Goal: Find specific page/section: Find specific page/section

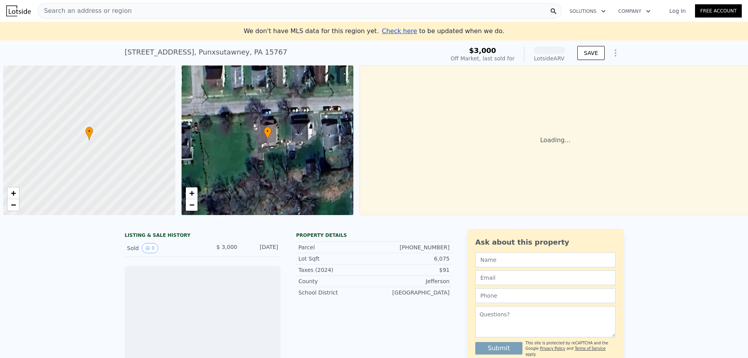
scroll to position [0, 3]
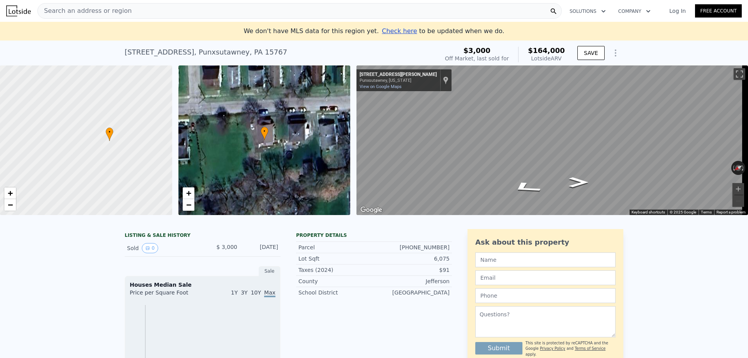
drag, startPoint x: 135, startPoint y: 152, endPoint x: 158, endPoint y: 153, distance: 23.4
click at [158, 153] on div at bounding box center [86, 141] width 207 height 180
drag, startPoint x: 131, startPoint y: 155, endPoint x: 64, endPoint y: 165, distance: 67.4
click at [64, 165] on div at bounding box center [86, 141] width 207 height 180
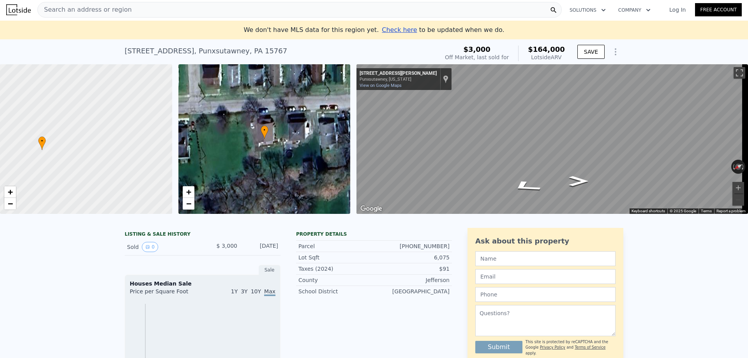
scroll to position [0, 0]
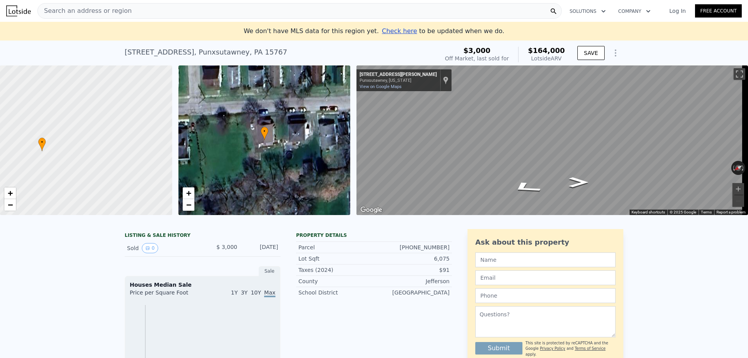
click at [129, 129] on div at bounding box center [86, 141] width 207 height 180
click at [130, 131] on div at bounding box center [86, 141] width 207 height 180
click at [92, 11] on span "Search an address or region" at bounding box center [85, 10] width 94 height 9
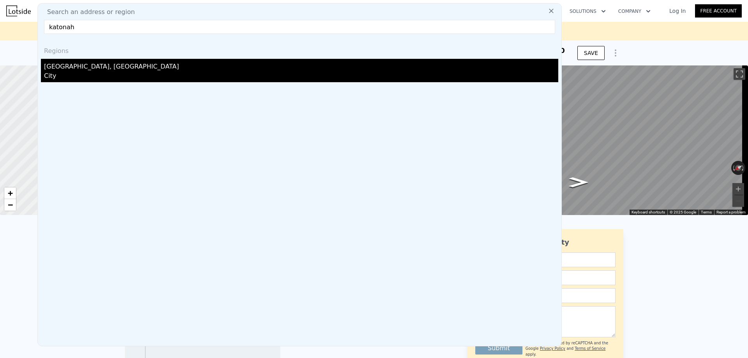
type input "katonah"
click at [87, 67] on div "[GEOGRAPHIC_DATA], [GEOGRAPHIC_DATA]" at bounding box center [301, 65] width 514 height 12
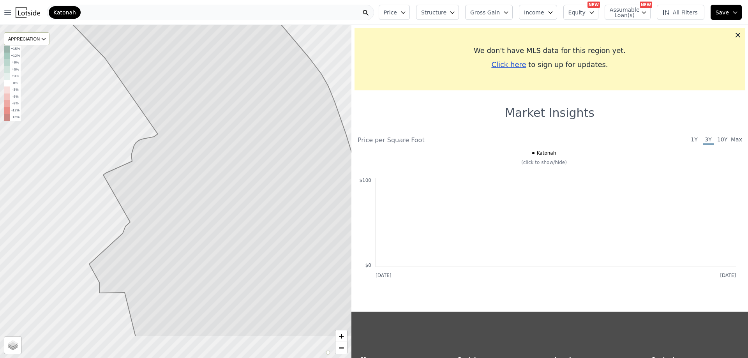
drag, startPoint x: 142, startPoint y: 192, endPoint x: 178, endPoint y: 131, distance: 70.9
click at [178, 131] on icon at bounding box center [219, 135] width 339 height 401
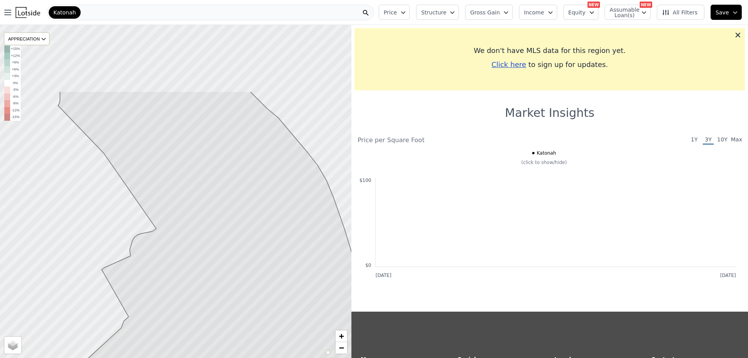
drag, startPoint x: 201, startPoint y: 166, endPoint x: 194, endPoint y: 258, distance: 92.6
click at [194, 258] on icon at bounding box center [219, 291] width 322 height 401
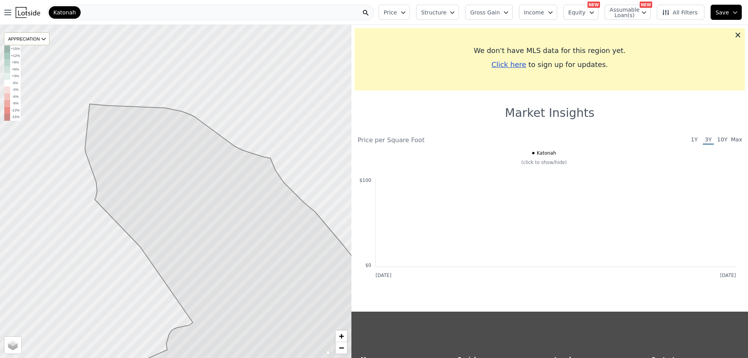
drag, startPoint x: 164, startPoint y: 153, endPoint x: 207, endPoint y: 251, distance: 107.3
click at [207, 251] on icon at bounding box center [254, 295] width 339 height 382
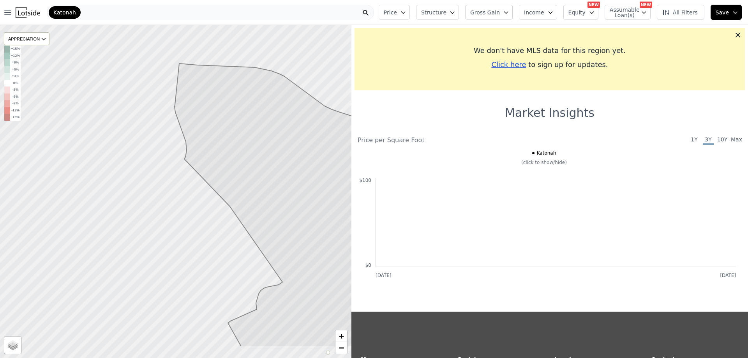
drag, startPoint x: 116, startPoint y: 229, endPoint x: 207, endPoint y: 180, distance: 103.6
click at [207, 180] on div at bounding box center [199, 179] width 422 height 400
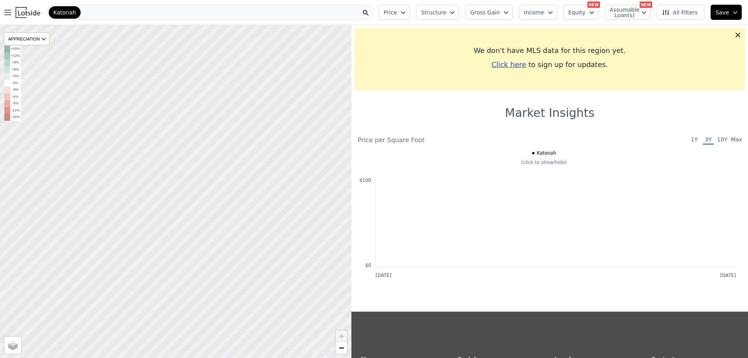
drag, startPoint x: 160, startPoint y: 215, endPoint x: 164, endPoint y: 171, distance: 43.4
click at [164, 171] on div at bounding box center [177, 186] width 422 height 400
click at [210, 235] on div at bounding box center [176, 192] width 422 height 400
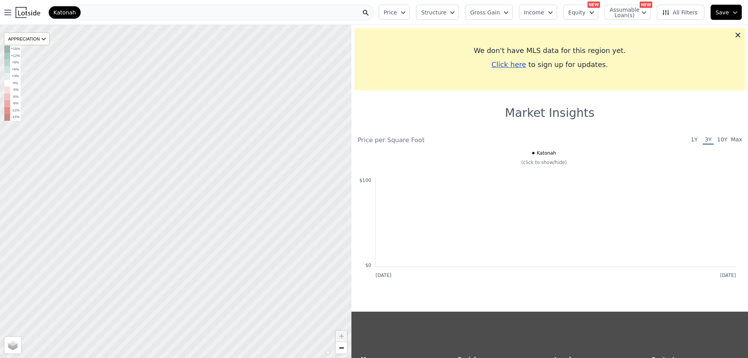
drag, startPoint x: 188, startPoint y: 215, endPoint x: 184, endPoint y: 219, distance: 6.1
click at [184, 219] on div at bounding box center [176, 192] width 422 height 400
click at [184, 216] on div at bounding box center [176, 192] width 422 height 400
click at [172, 12] on div "Katonah" at bounding box center [210, 13] width 327 height 16
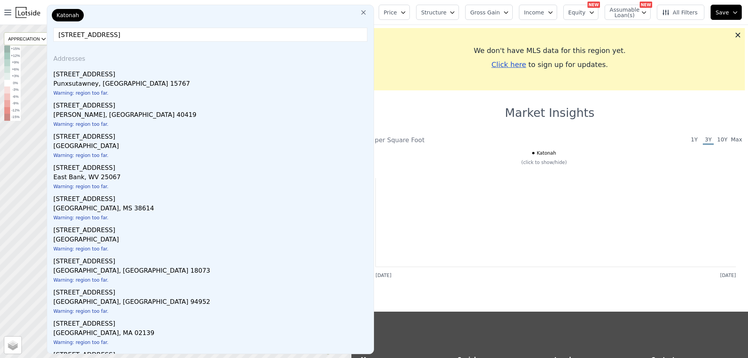
drag, startPoint x: 103, startPoint y: 35, endPoint x: 49, endPoint y: 35, distance: 54.6
click at [49, 35] on div "Katonah 162 cherry st Addresses [STREET_ADDRESS] Warning: region too far. [STRE…" at bounding box center [210, 180] width 327 height 350
type input "[STREET_ADDRESS]"
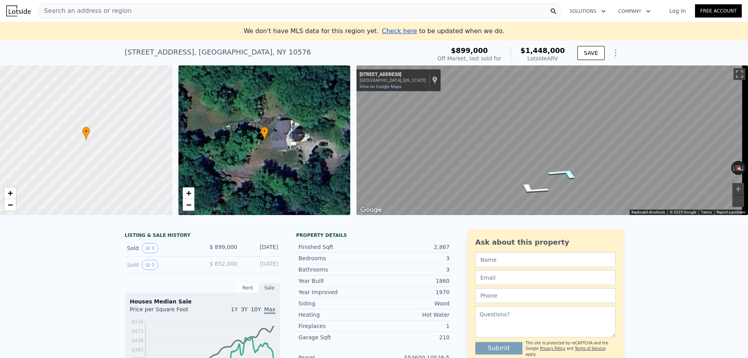
click at [565, 173] on icon "Go East, Honey Hollow Rd" at bounding box center [565, 173] width 58 height 17
click at [396, 33] on span "Check here" at bounding box center [399, 30] width 35 height 7
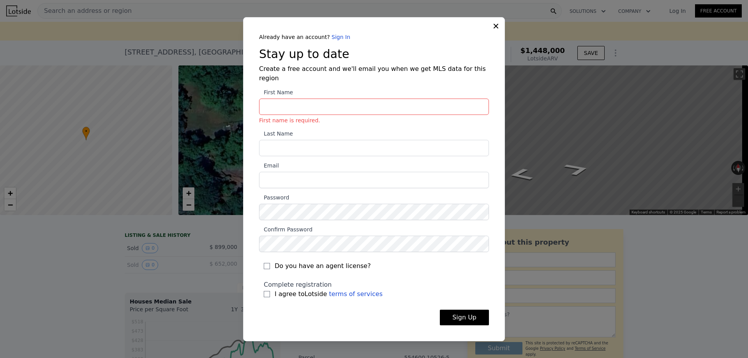
click at [495, 37] on div "Already have an account? Sign In Stay up to date Create a free account and we'l…" at bounding box center [374, 179] width 262 height 324
click at [494, 30] on icon at bounding box center [496, 26] width 8 height 8
